Goal: Task Accomplishment & Management: Manage account settings

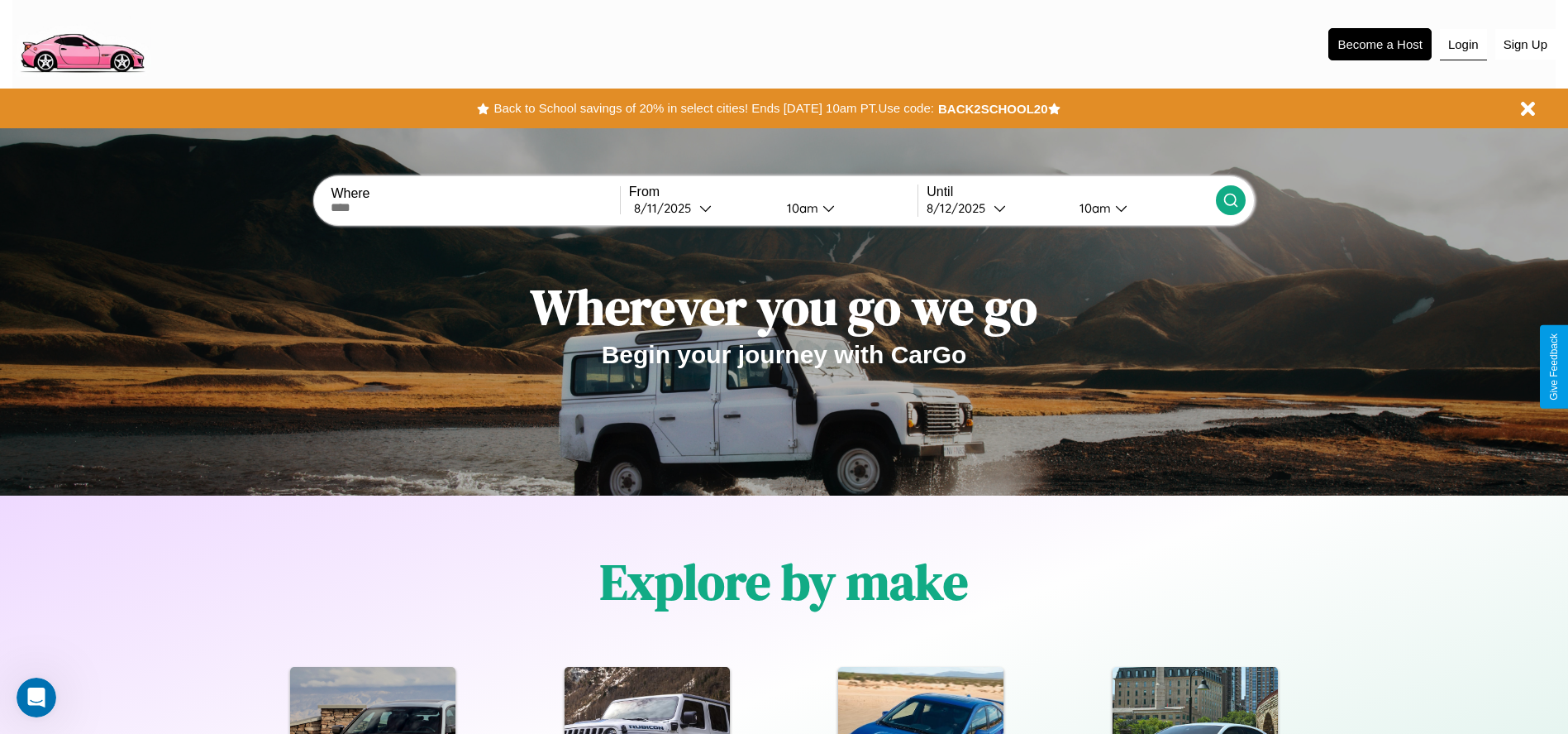
click at [1463, 44] on button "Login" at bounding box center [1464, 44] width 47 height 31
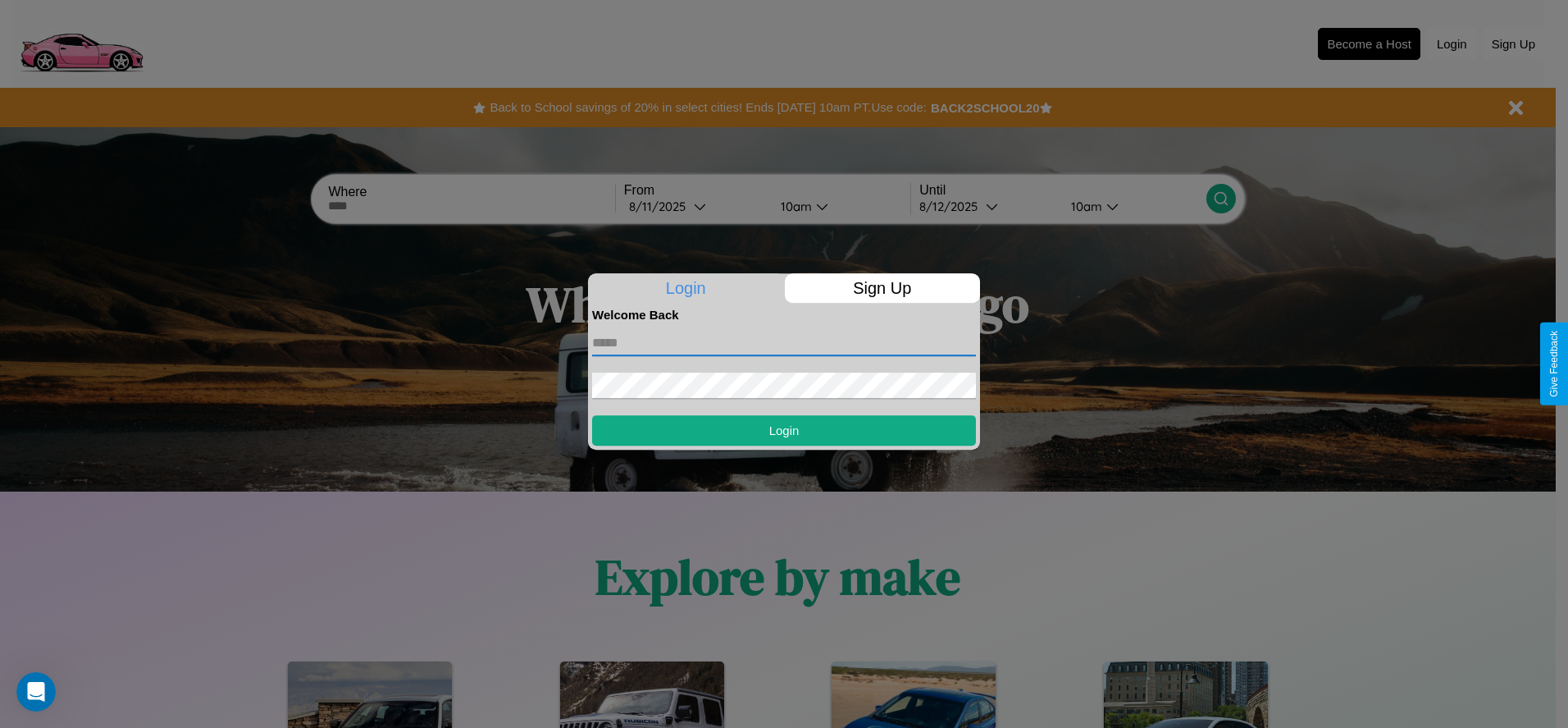
click at [784, 342] on input "text" at bounding box center [784, 342] width 384 height 27
type input "**********"
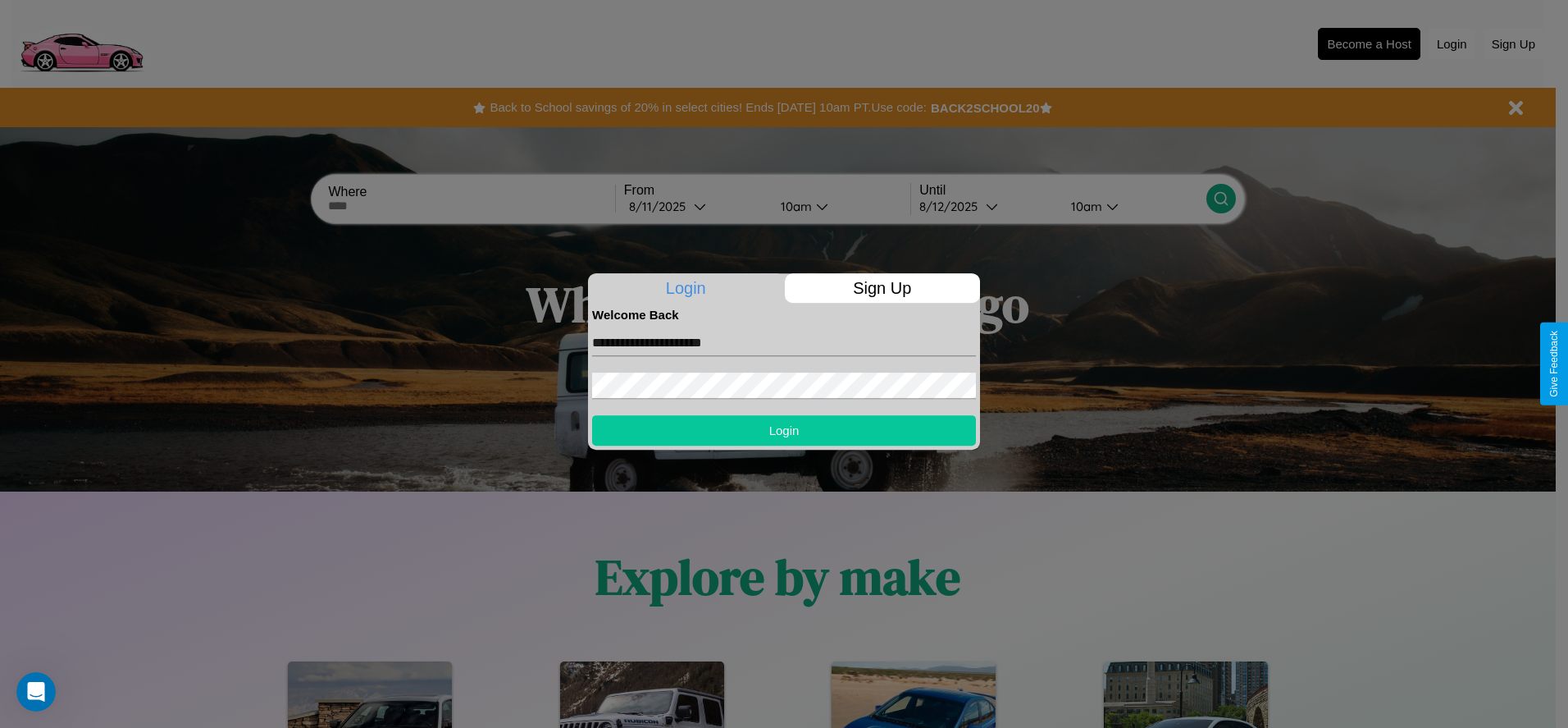
click at [784, 430] on button "Login" at bounding box center [784, 429] width 384 height 30
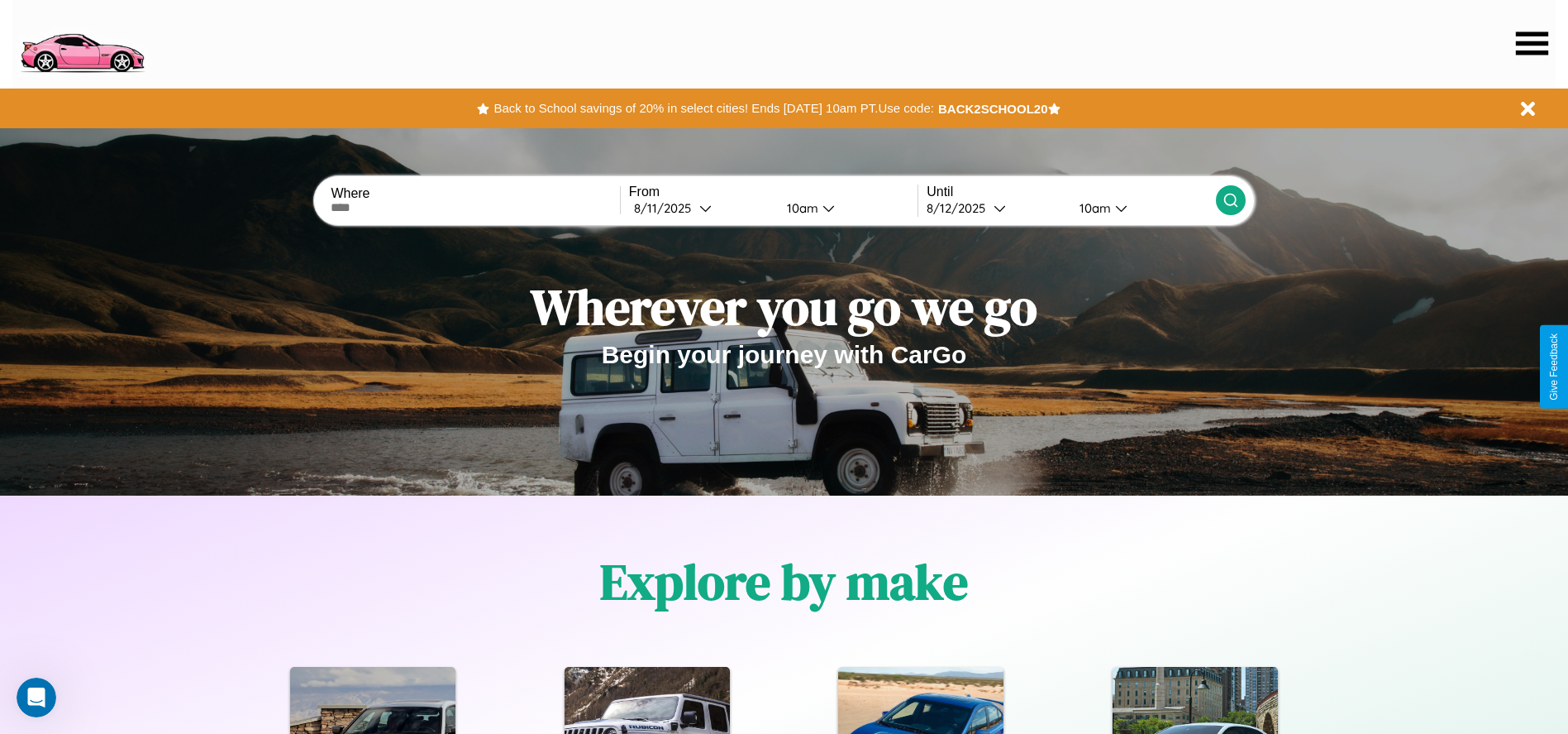
click at [1532, 43] on icon at bounding box center [1532, 43] width 32 height 23
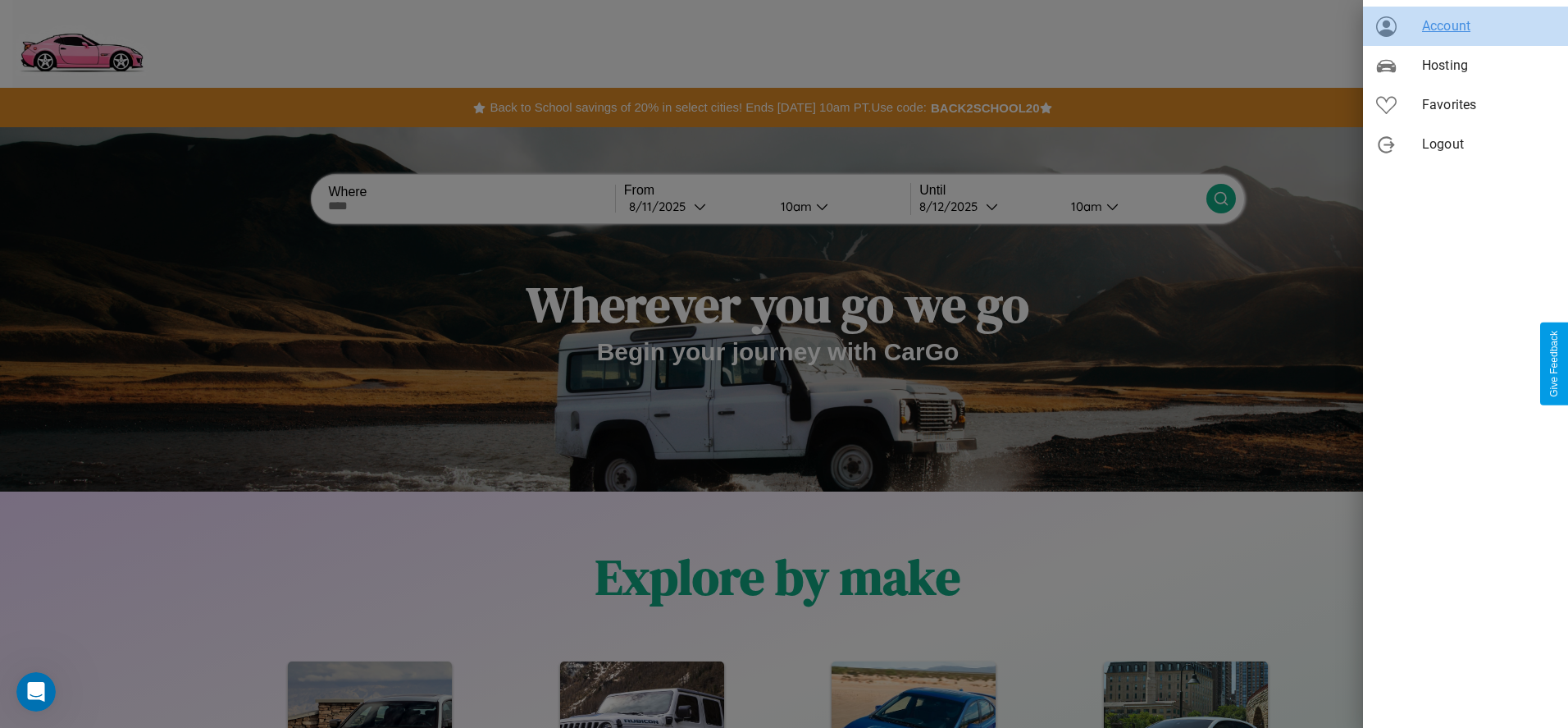
click at [1466, 27] on span "Account" at bounding box center [1488, 26] width 132 height 20
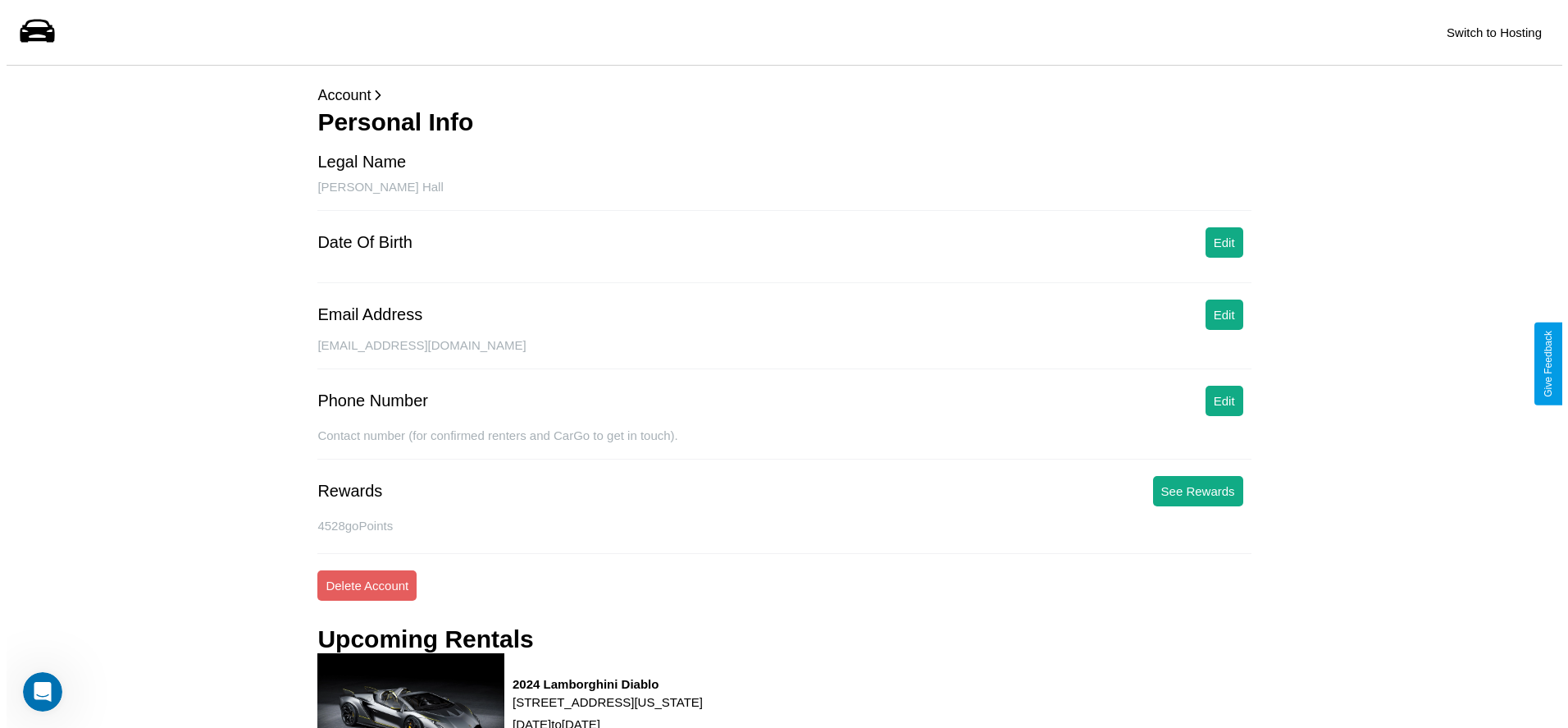
scroll to position [221, 0]
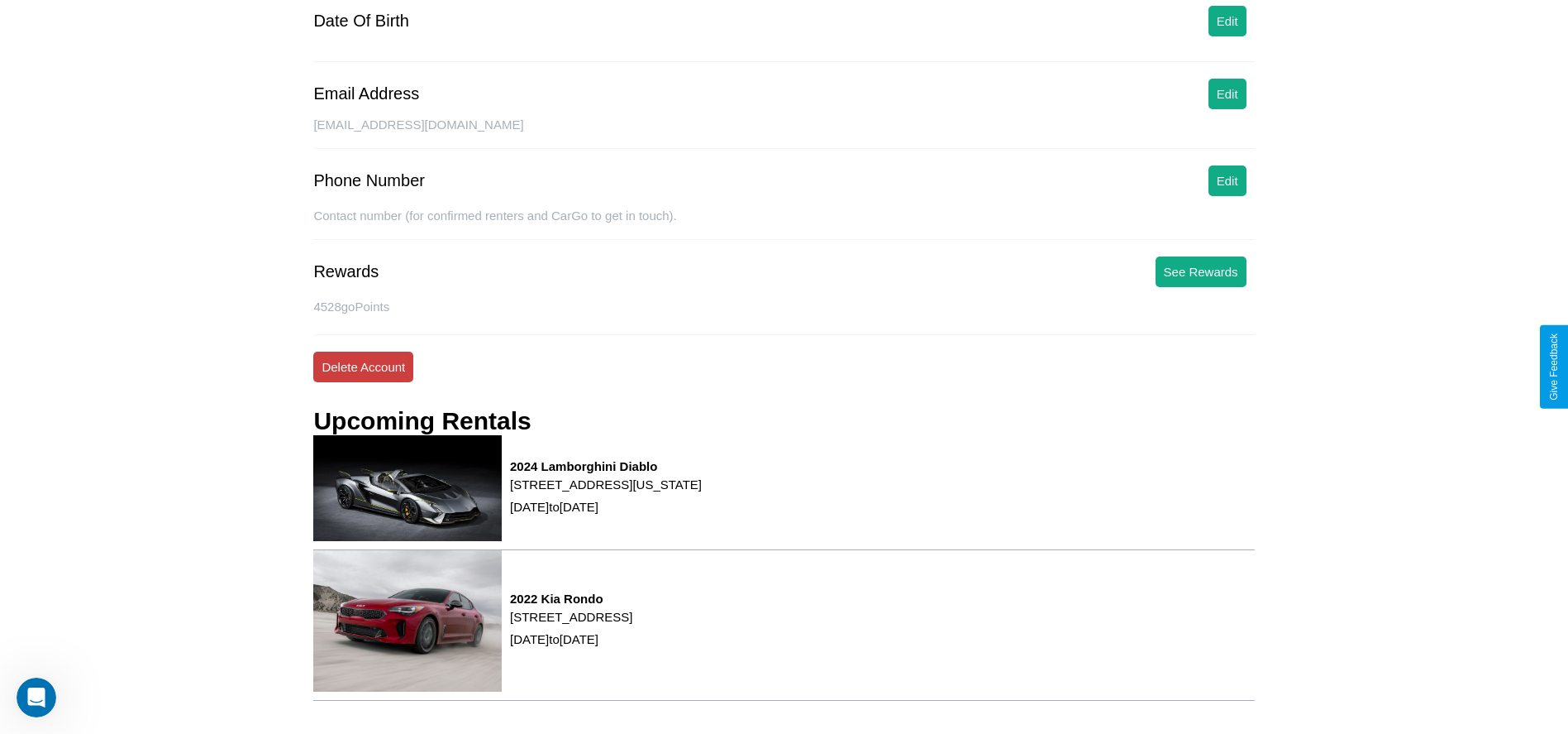
click at [363, 366] on button "Delete Account" at bounding box center [363, 366] width 100 height 30
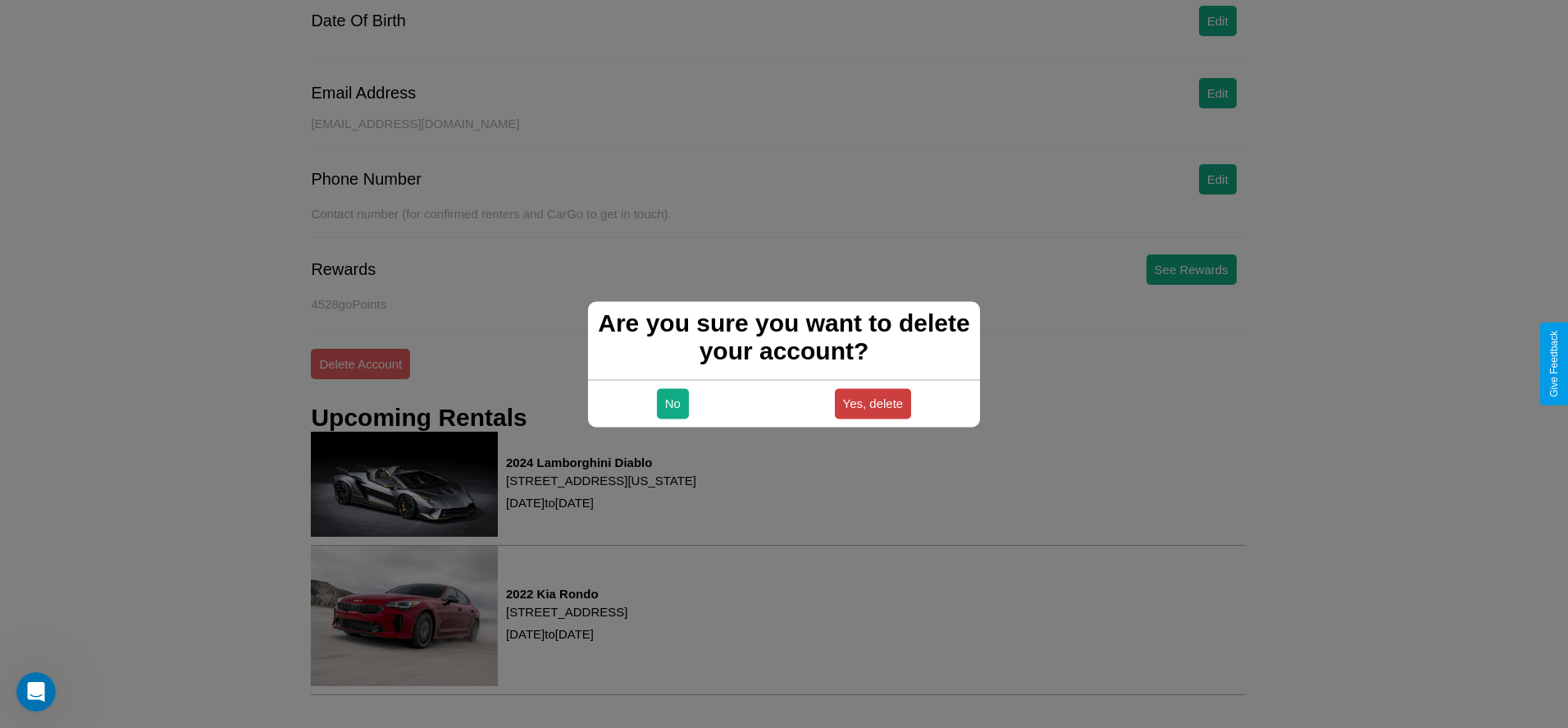
click at [872, 403] on button "Yes, delete" at bounding box center [873, 403] width 77 height 30
